Goal: Transaction & Acquisition: Purchase product/service

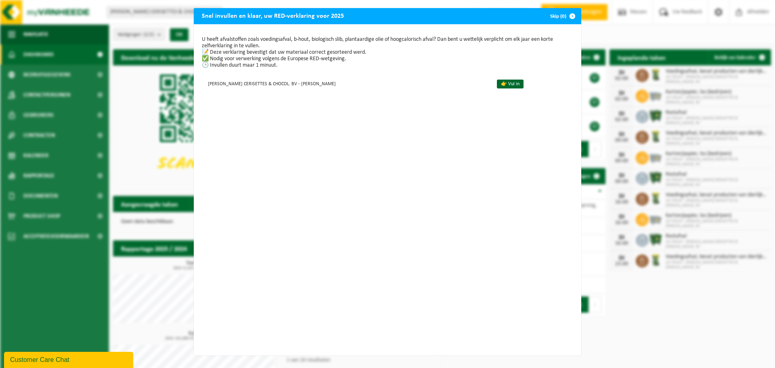
click at [573, 17] on span "button" at bounding box center [573, 16] width 16 height 16
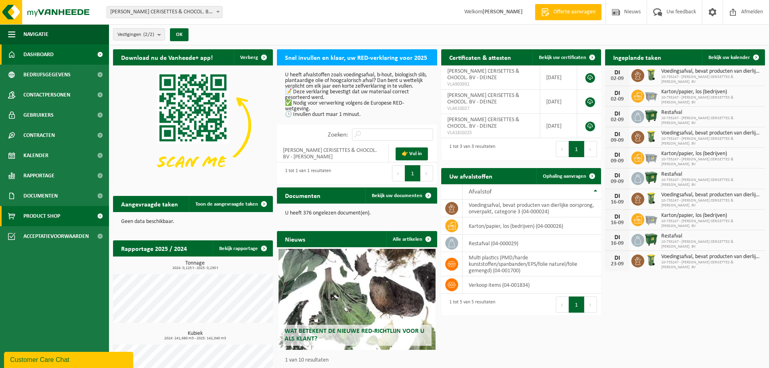
click at [58, 219] on span "Product Shop" at bounding box center [41, 216] width 37 height 20
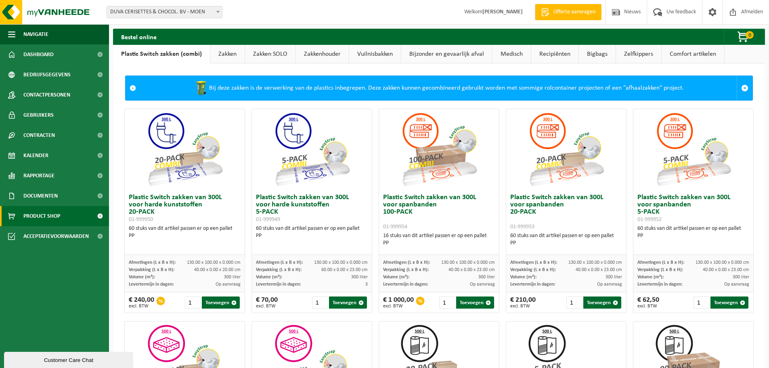
click at [233, 59] on link "Zakken" at bounding box center [227, 54] width 34 height 19
